Goal: Task Accomplishment & Management: Complete application form

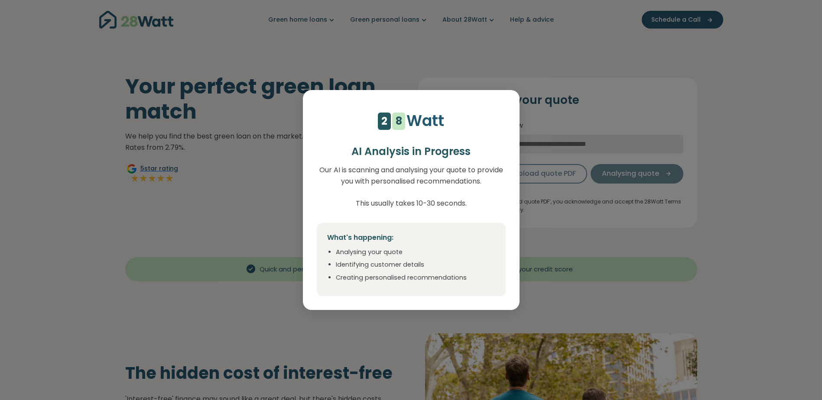
select select "**"
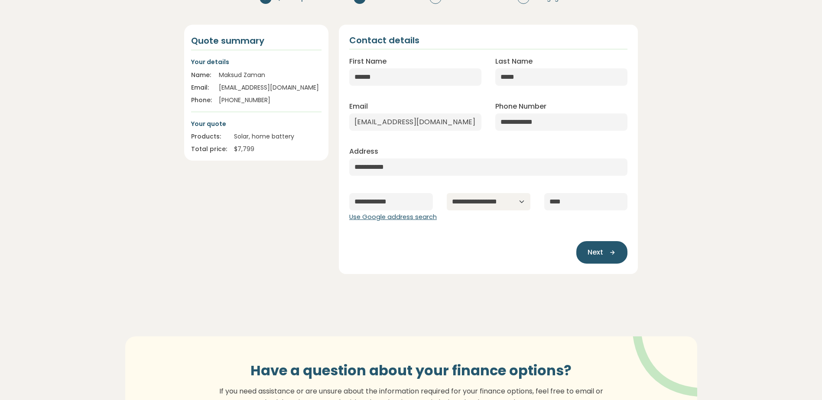
scroll to position [43, 0]
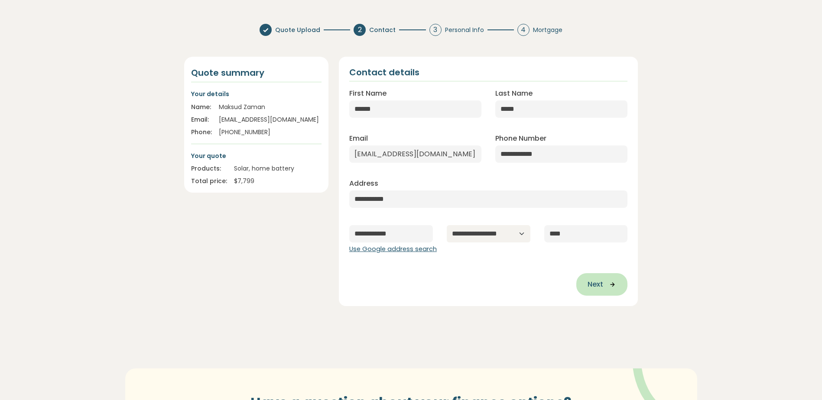
click at [607, 282] on icon "button" at bounding box center [609, 285] width 13 height 8
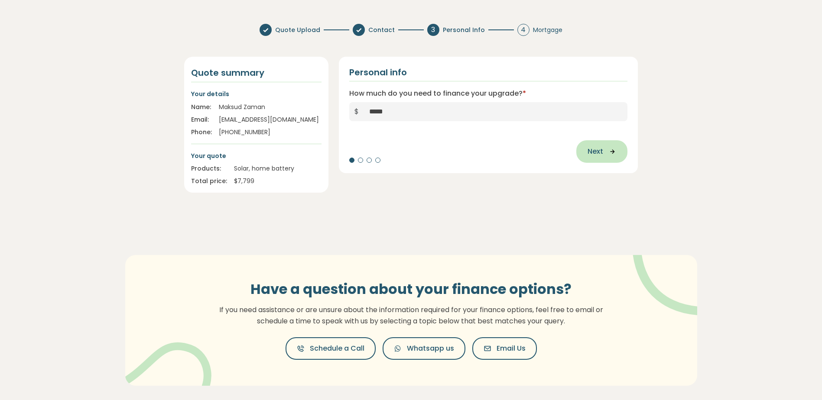
click at [598, 156] on span "Next" at bounding box center [596, 151] width 16 height 10
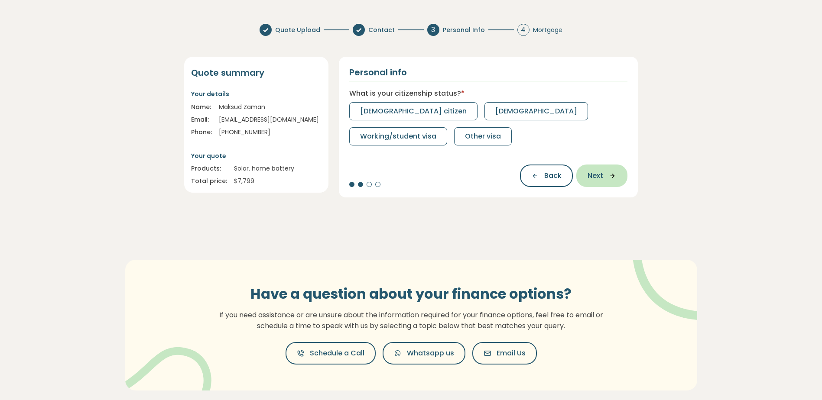
click at [597, 178] on span "Next" at bounding box center [596, 176] width 16 height 10
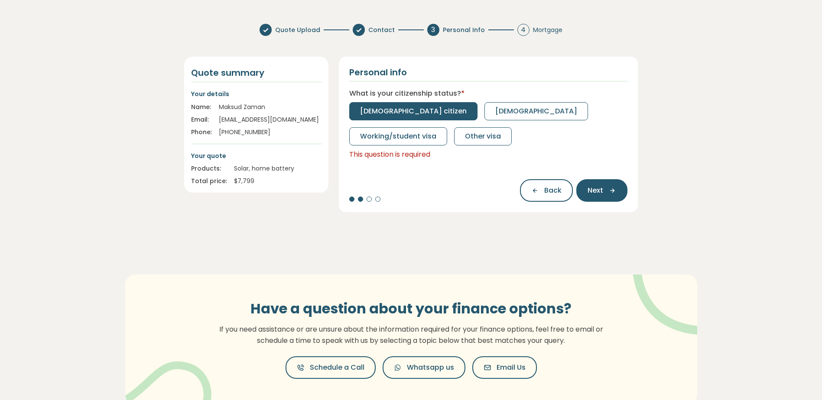
drag, startPoint x: 380, startPoint y: 101, endPoint x: 386, endPoint y: 105, distance: 6.9
click at [383, 103] on div "What is your citizenship status? * [DEMOGRAPHIC_DATA] citizen [DEMOGRAPHIC_DATA…" at bounding box center [488, 124] width 279 height 72
drag, startPoint x: 386, startPoint y: 105, endPoint x: 396, endPoint y: 114, distance: 13.5
click at [396, 114] on span "[DEMOGRAPHIC_DATA] citizen" at bounding box center [413, 111] width 107 height 10
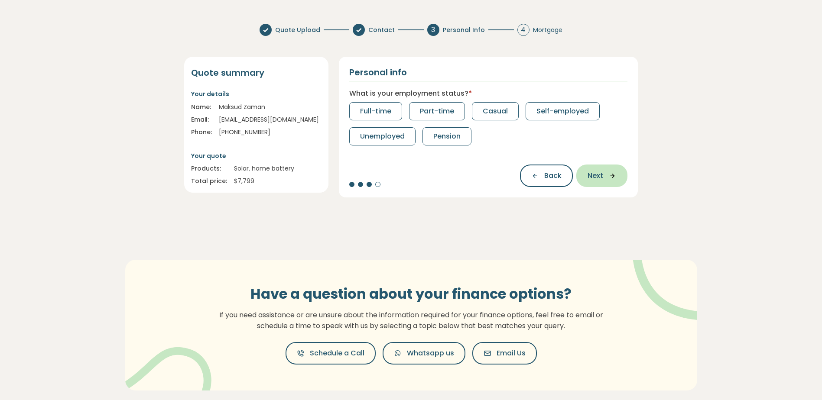
click at [591, 179] on span "Next" at bounding box center [596, 176] width 16 height 10
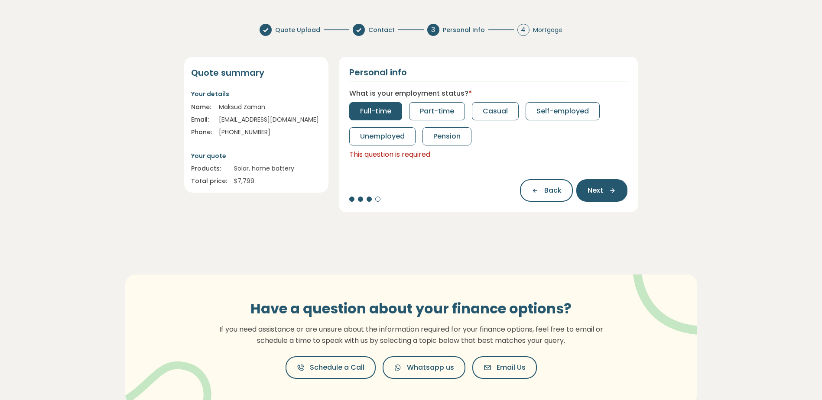
click at [384, 116] on span "Full-time" at bounding box center [375, 111] width 31 height 10
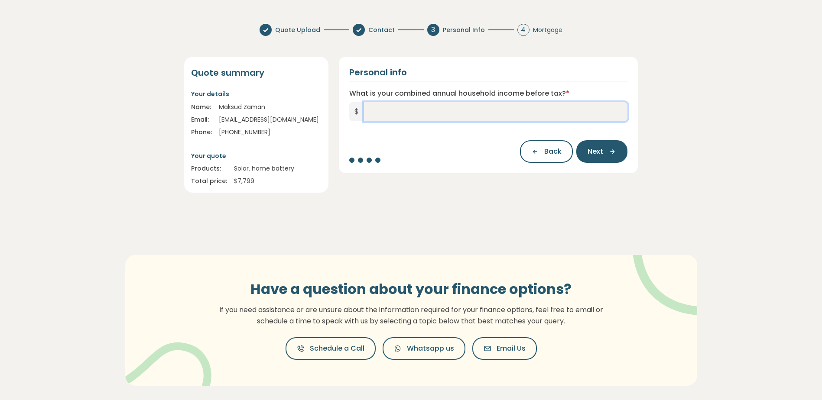
click at [500, 107] on input "What is your combined annual household income before tax? *" at bounding box center [496, 111] width 264 height 19
type input "*******"
click at [594, 148] on span "Next" at bounding box center [596, 151] width 16 height 10
